Goal: Transaction & Acquisition: Obtain resource

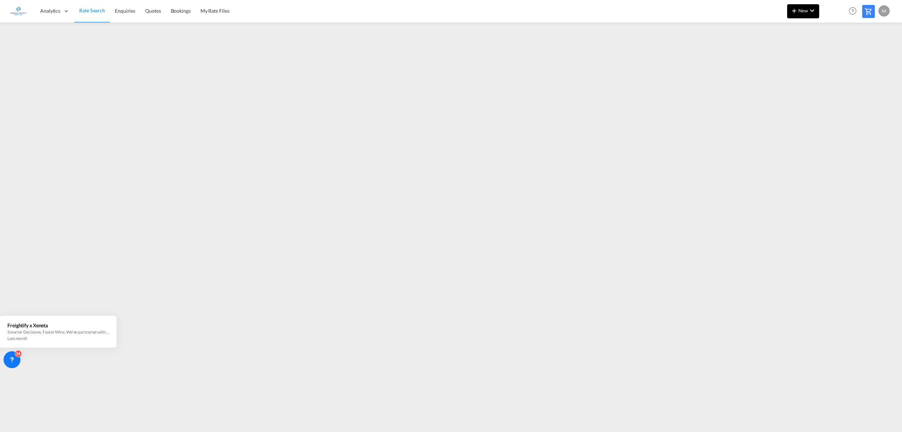
click at [806, 9] on span "New" at bounding box center [803, 11] width 26 height 6
click at [810, 26] on md-icon "icon-chevron-right" at bounding box center [813, 30] width 8 height 8
click at [829, 53] on span "Ratesheet" at bounding box center [833, 53] width 8 height 14
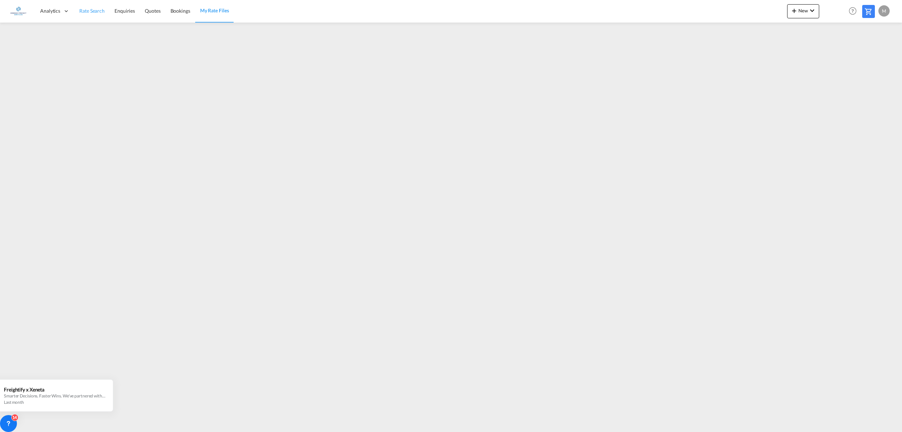
click at [90, 12] on span "Rate Search" at bounding box center [91, 11] width 25 height 6
